Goal: Obtain resource: Obtain resource

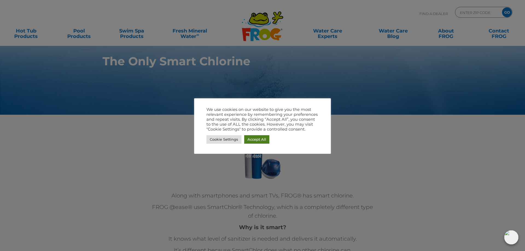
click at [255, 139] on link "Accept All" at bounding box center [256, 139] width 25 height 8
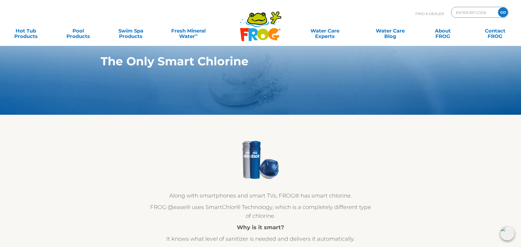
click at [177, 165] on div at bounding box center [260, 159] width 224 height 41
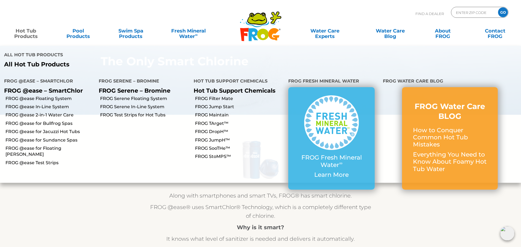
click at [28, 30] on link "Hot Tub Products" at bounding box center [25, 30] width 41 height 11
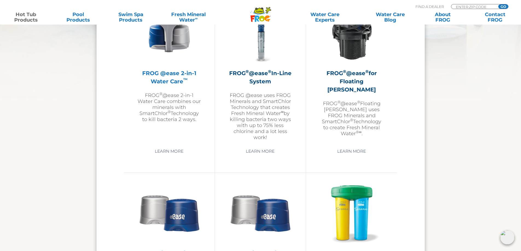
scroll to position [766, 0]
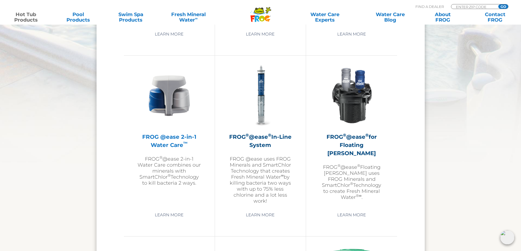
click at [165, 141] on h2 "FROG @ease 2-in-1 Water Care ™" at bounding box center [169, 141] width 63 height 16
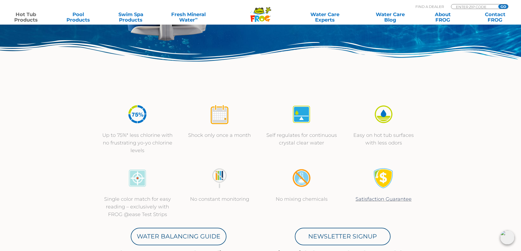
scroll to position [191, 0]
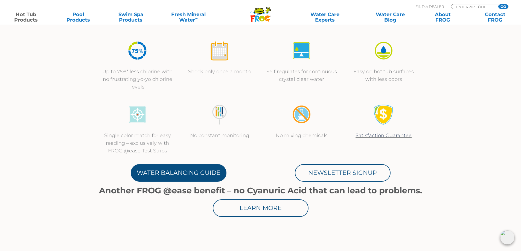
click at [184, 170] on link "Water Balancing Guide" at bounding box center [179, 172] width 96 height 17
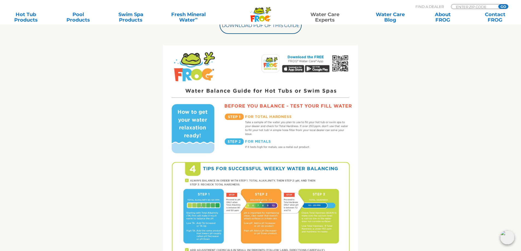
scroll to position [191, 0]
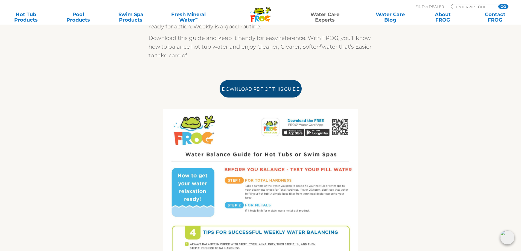
click at [258, 89] on link "Download PDF of this Guide" at bounding box center [261, 88] width 82 height 17
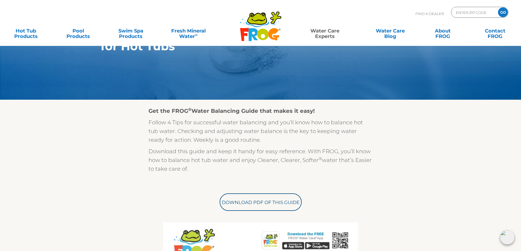
scroll to position [0, 0]
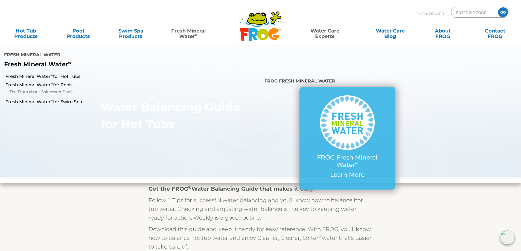
click at [189, 33] on link "Fresh Mineral Water ∞" at bounding box center [188, 30] width 51 height 11
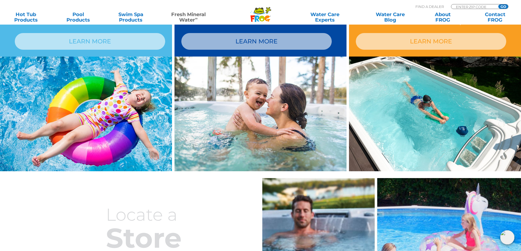
scroll to position [428, 0]
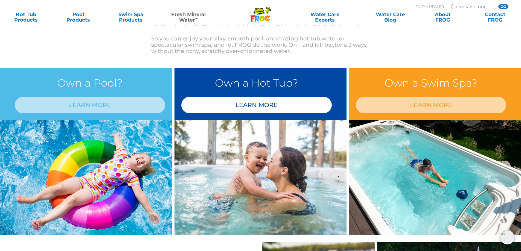
click at [261, 104] on link "LEARN MORE" at bounding box center [256, 105] width 150 height 17
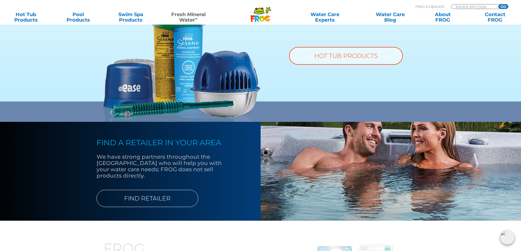
scroll to position [387, 0]
